Goal: Task Accomplishment & Management: Complete application form

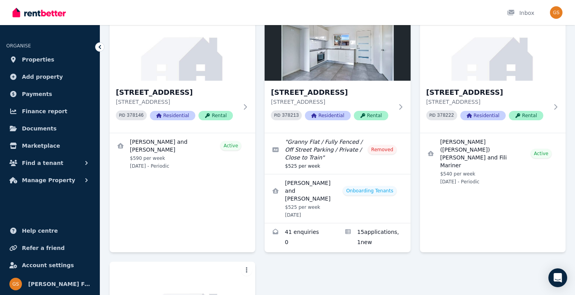
scroll to position [81, 0]
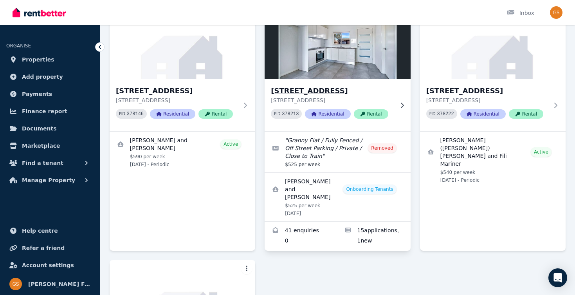
click at [309, 94] on h3 "[STREET_ADDRESS]" at bounding box center [332, 90] width 122 height 11
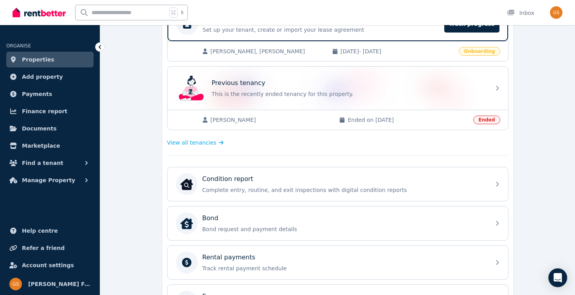
scroll to position [180, 0]
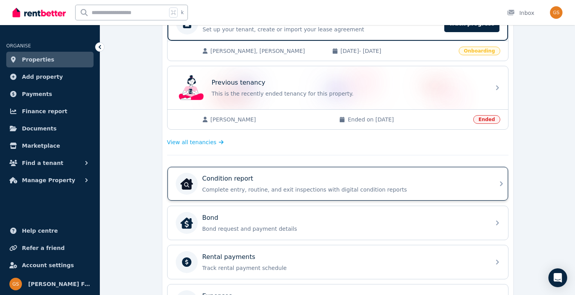
click at [238, 181] on p "Condition report" at bounding box center [227, 178] width 51 height 9
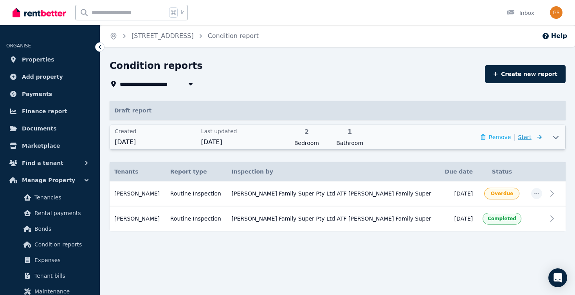
click at [529, 140] on span "Start" at bounding box center [524, 137] width 13 height 6
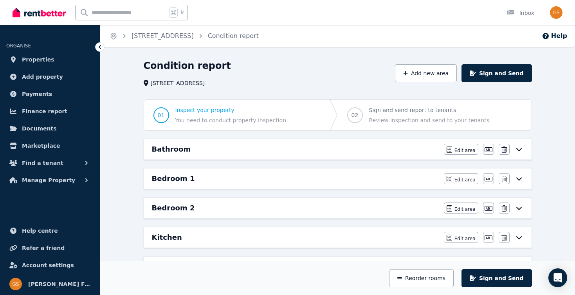
click at [361, 152] on div "Bathroom" at bounding box center [295, 149] width 287 height 11
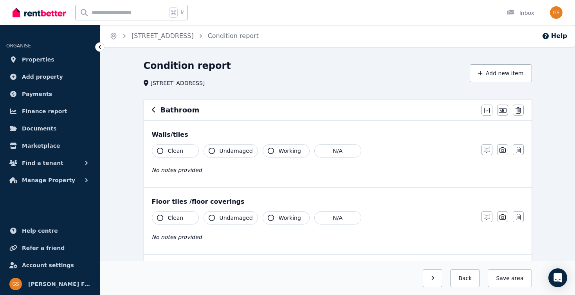
click at [160, 149] on icon "button" at bounding box center [160, 151] width 6 height 6
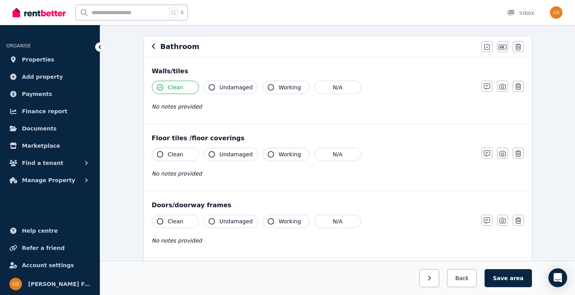
scroll to position [65, 0]
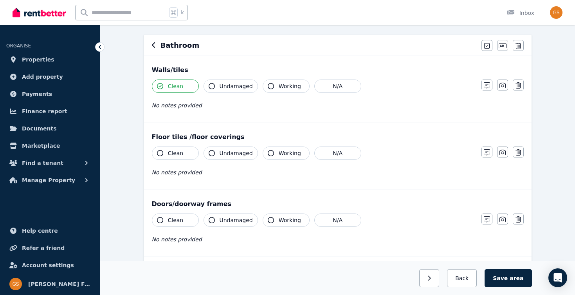
click at [162, 153] on icon "button" at bounding box center [160, 153] width 6 height 6
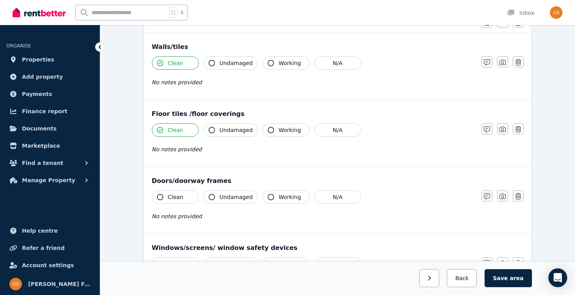
scroll to position [101, 0]
